Goal: Task Accomplishment & Management: Use online tool/utility

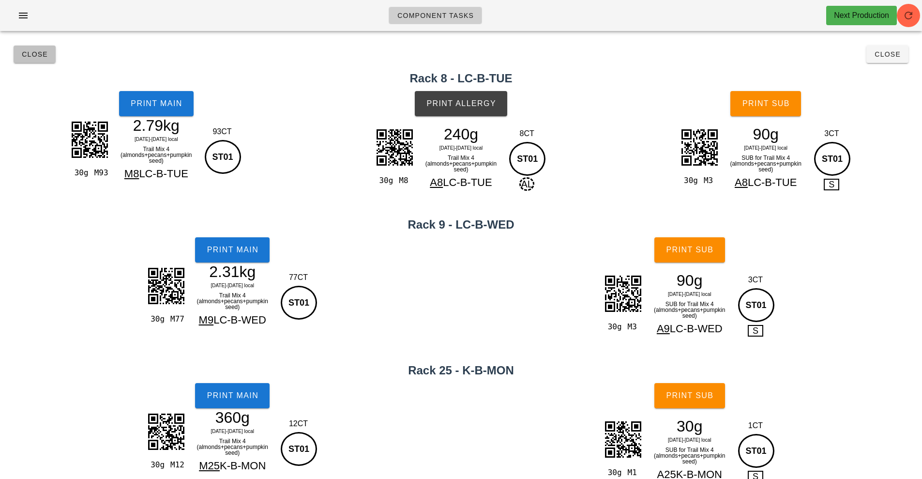
click at [43, 50] on button "Close" at bounding box center [35, 53] width 42 height 17
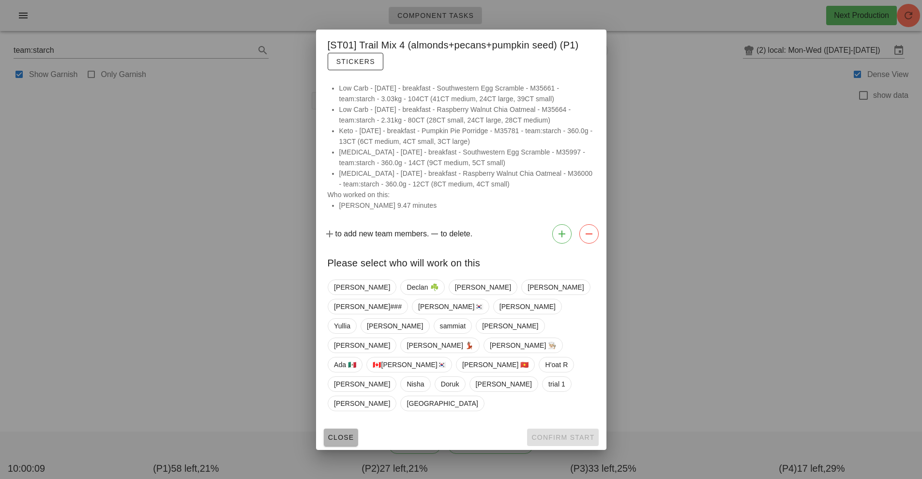
click at [339, 433] on span "Close" at bounding box center [341, 437] width 27 height 8
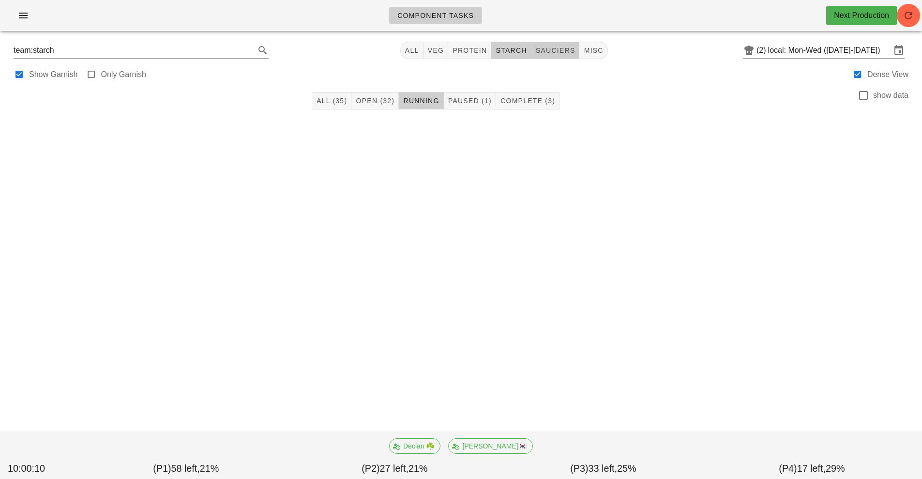
click at [559, 51] on span "sauciers" at bounding box center [555, 50] width 40 height 8
type input "team:sauciers"
click at [466, 104] on span "Paused (1)" at bounding box center [465, 101] width 44 height 8
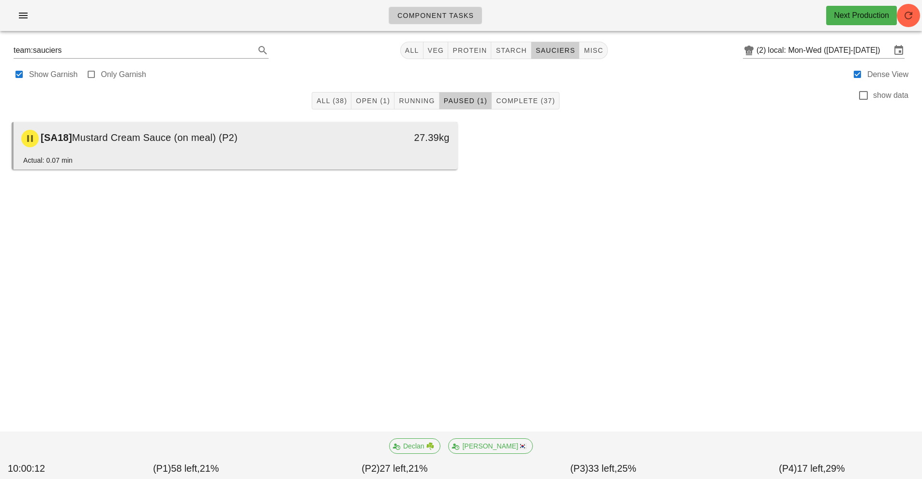
click at [310, 145] on div "[SA18] Mustard Cream Sauce (on meal) (P2)" at bounding box center [180, 138] width 330 height 29
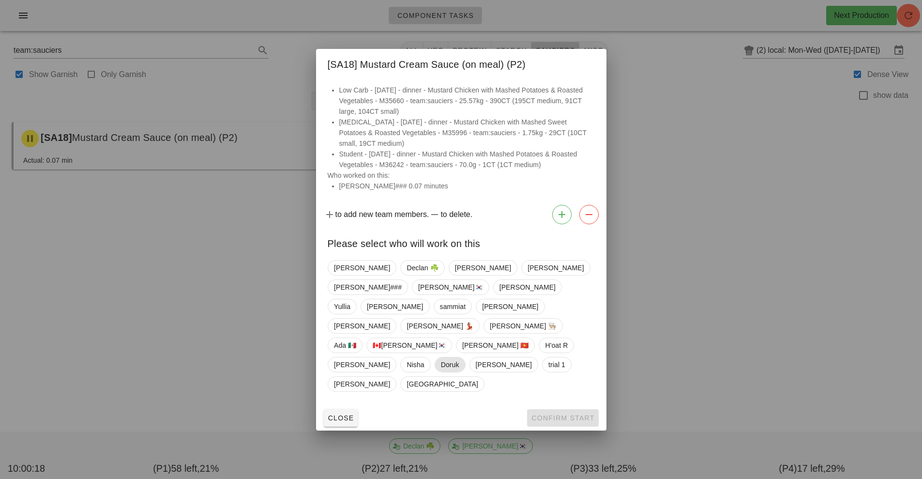
click at [440, 359] on span "Doruk" at bounding box center [449, 364] width 18 height 15
click at [598, 224] on button "button" at bounding box center [588, 214] width 19 height 19
click at [402, 294] on span "[PERSON_NAME]###" at bounding box center [368, 287] width 68 height 15
click at [570, 414] on span "Confirm Start" at bounding box center [562, 418] width 63 height 8
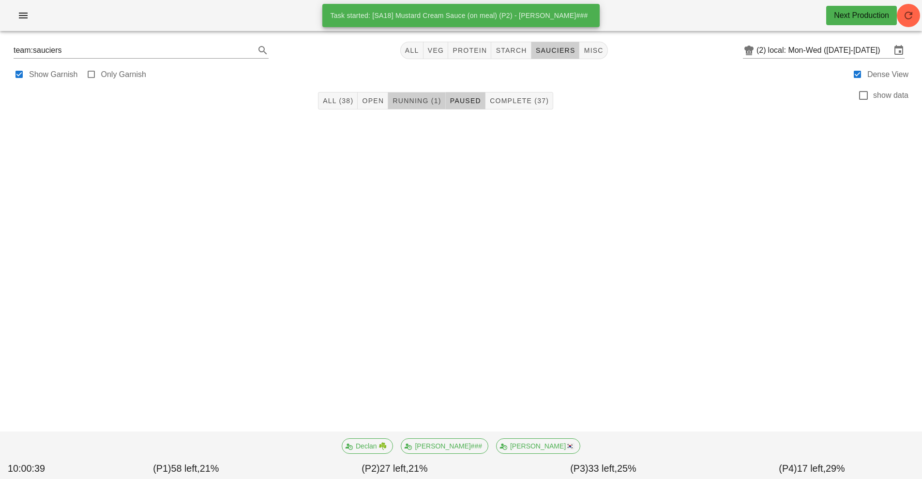
click at [420, 101] on span "Running (1)" at bounding box center [416, 101] width 49 height 8
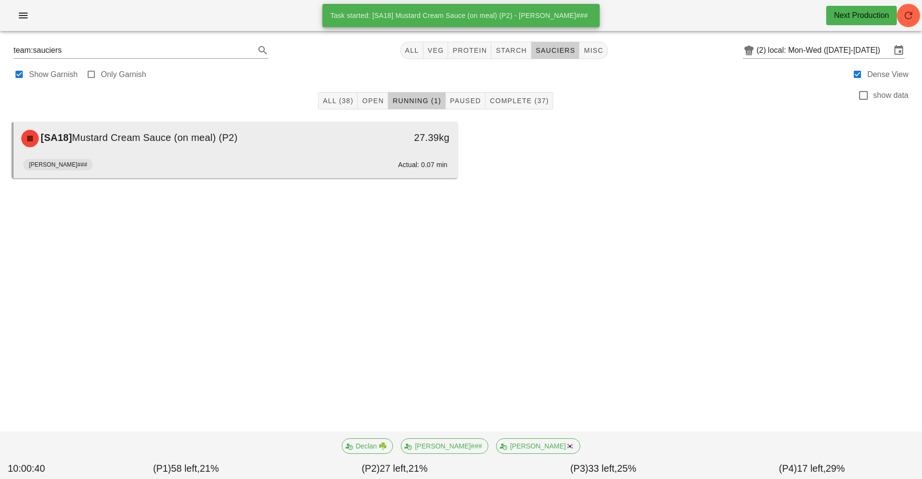
click at [307, 152] on div "[SA18] Mustard Cream Sauce (on meal) (P2)" at bounding box center [180, 138] width 330 height 29
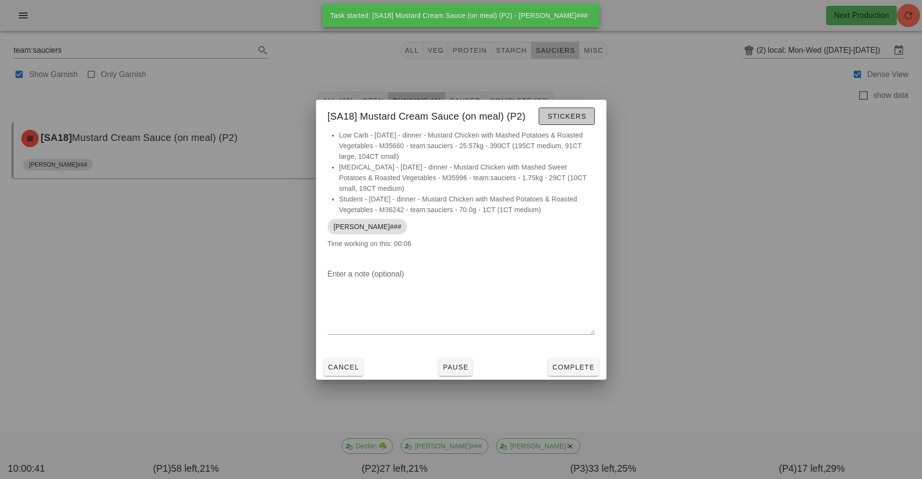
click at [568, 116] on span "Stickers" at bounding box center [566, 116] width 39 height 8
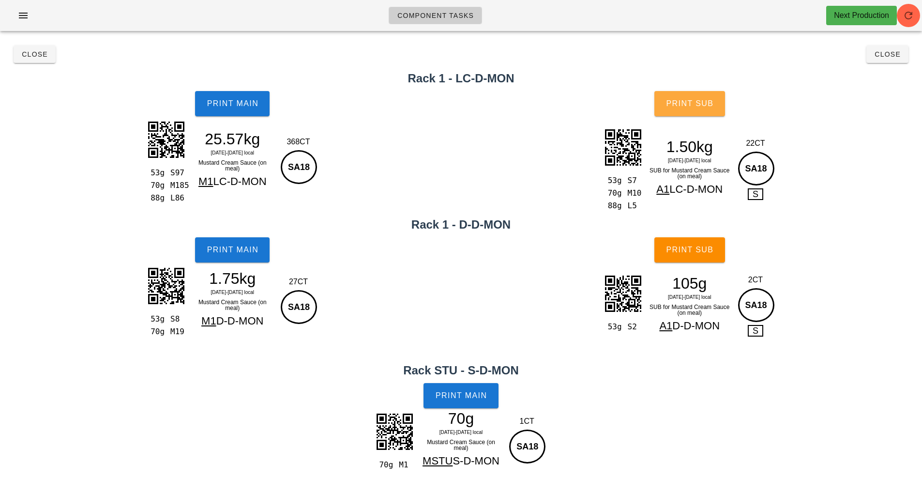
click at [706, 102] on span "Print Sub" at bounding box center [690, 103] width 48 height 9
click at [698, 259] on button "Print Sub" at bounding box center [689, 249] width 71 height 25
click at [471, 400] on span "Print Main" at bounding box center [461, 395] width 52 height 9
click at [225, 257] on button "Print Main" at bounding box center [232, 249] width 75 height 25
click at [226, 105] on span "Print Main" at bounding box center [232, 103] width 52 height 9
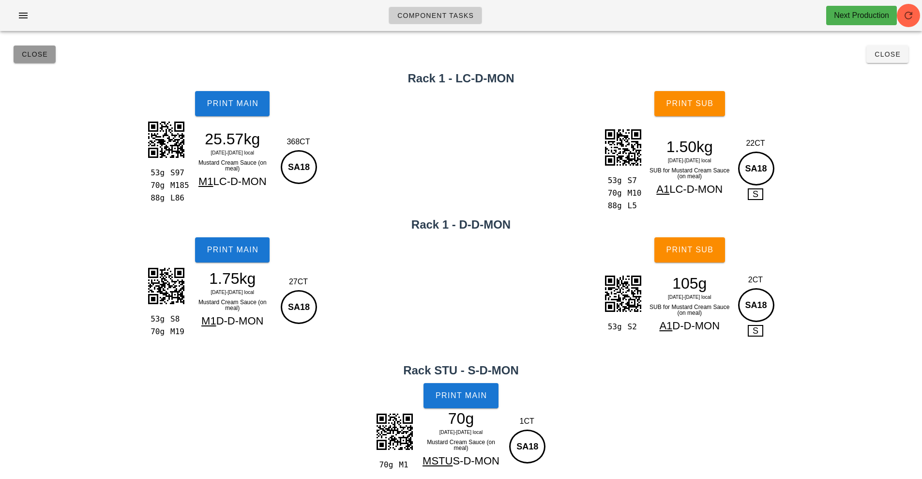
click at [22, 61] on button "Close" at bounding box center [35, 53] width 42 height 17
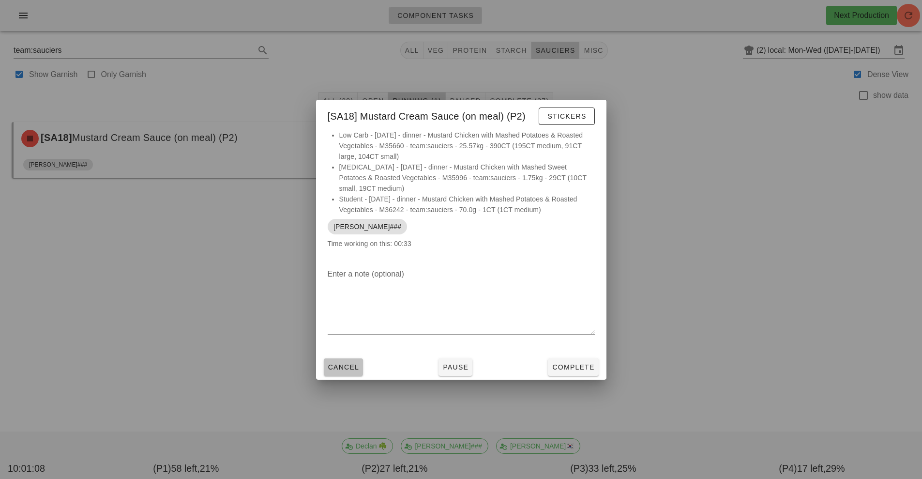
click at [336, 365] on span "Cancel" at bounding box center [344, 367] width 32 height 8
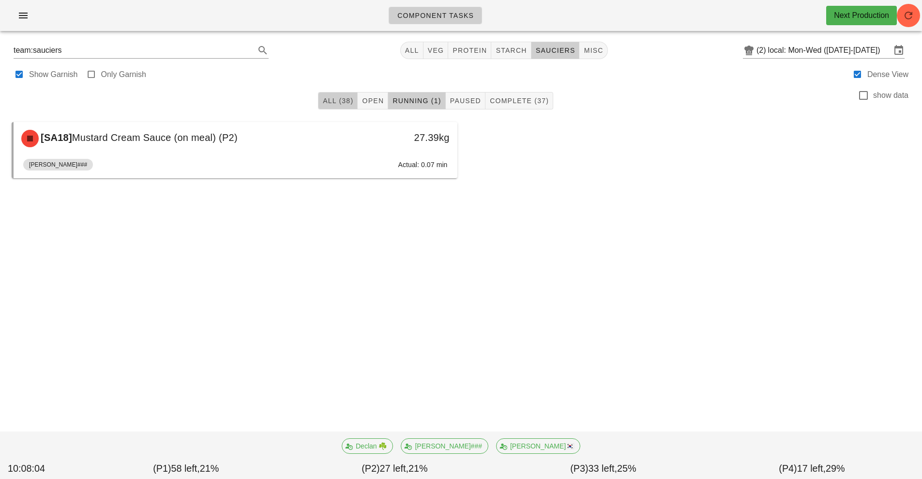
click at [334, 101] on span "All (38)" at bounding box center [337, 101] width 31 height 8
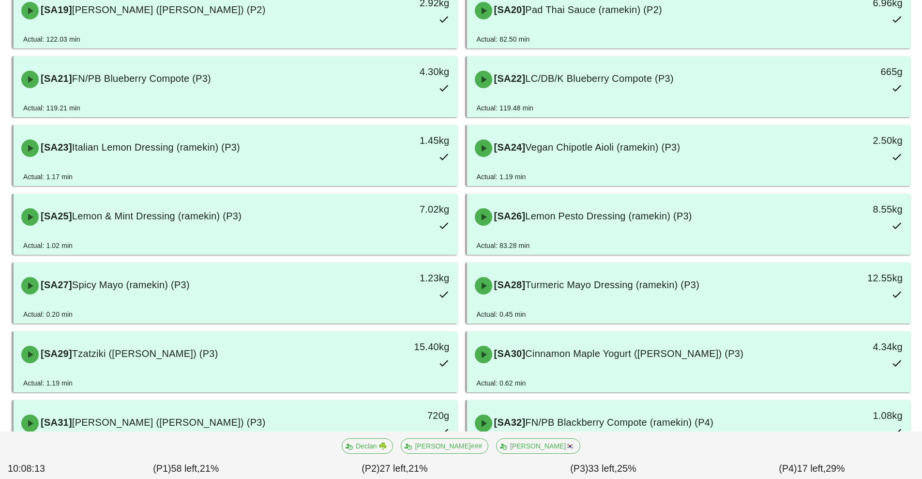
scroll to position [757, 0]
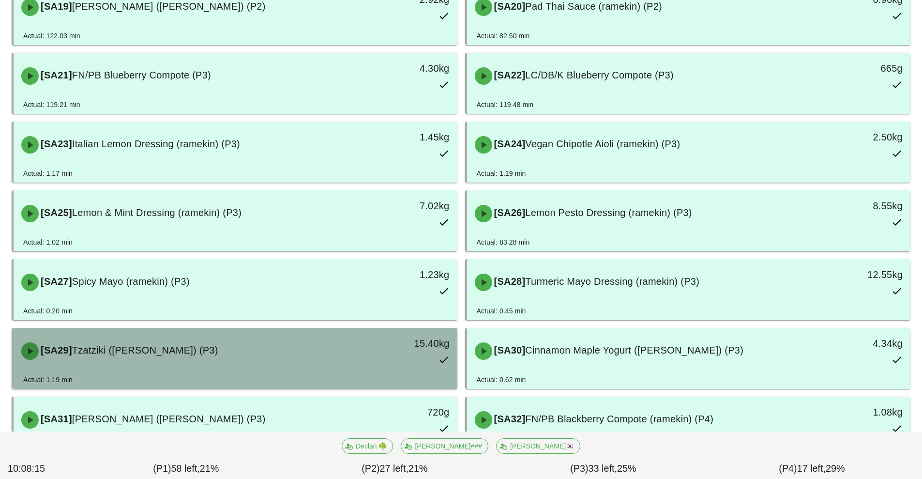
click at [116, 362] on div "[SA29] Tzatziki ([PERSON_NAME]) (P3)" at bounding box center [180, 350] width 330 height 29
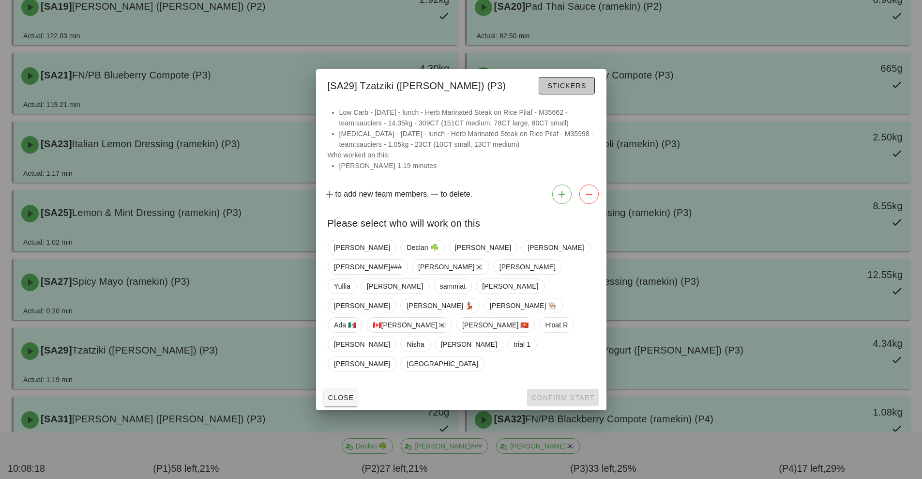
click at [570, 90] on span "Stickers" at bounding box center [566, 86] width 39 height 8
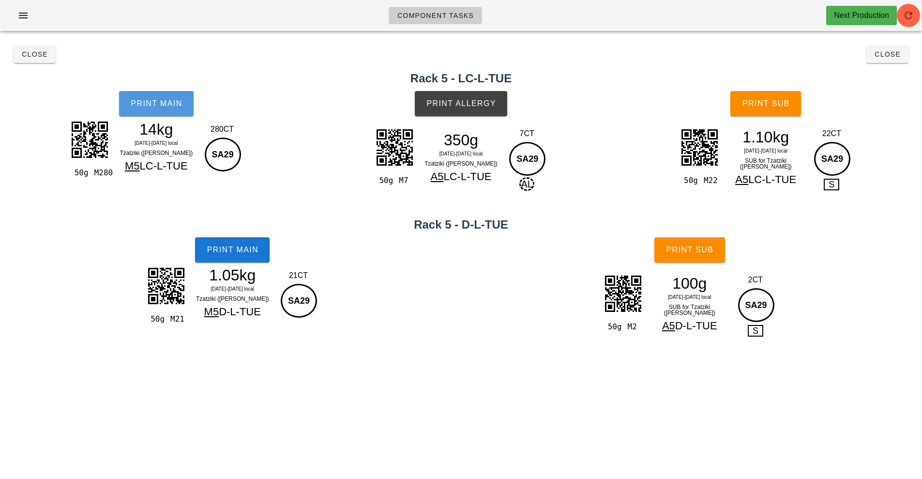
click at [157, 112] on button "Print Main" at bounding box center [156, 103] width 75 height 25
click at [27, 61] on button "Close" at bounding box center [35, 53] width 42 height 17
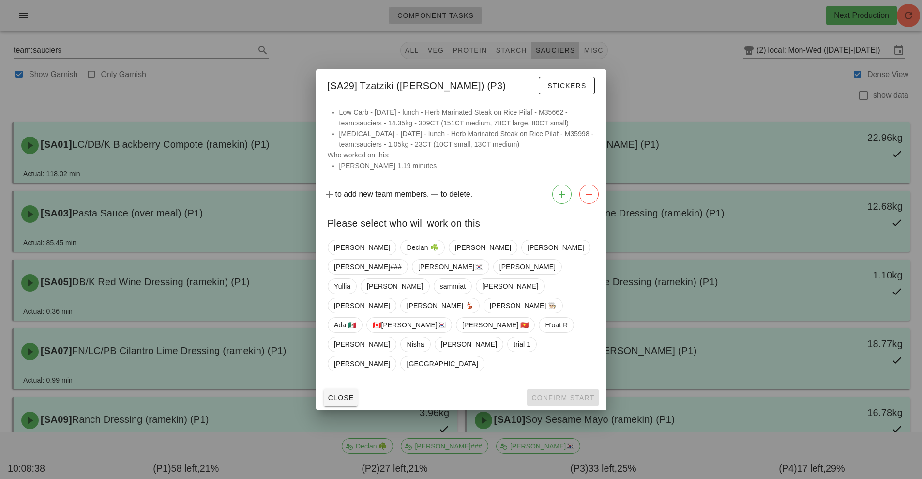
click at [688, 87] on div at bounding box center [461, 239] width 922 height 479
